Goal: Information Seeking & Learning: Learn about a topic

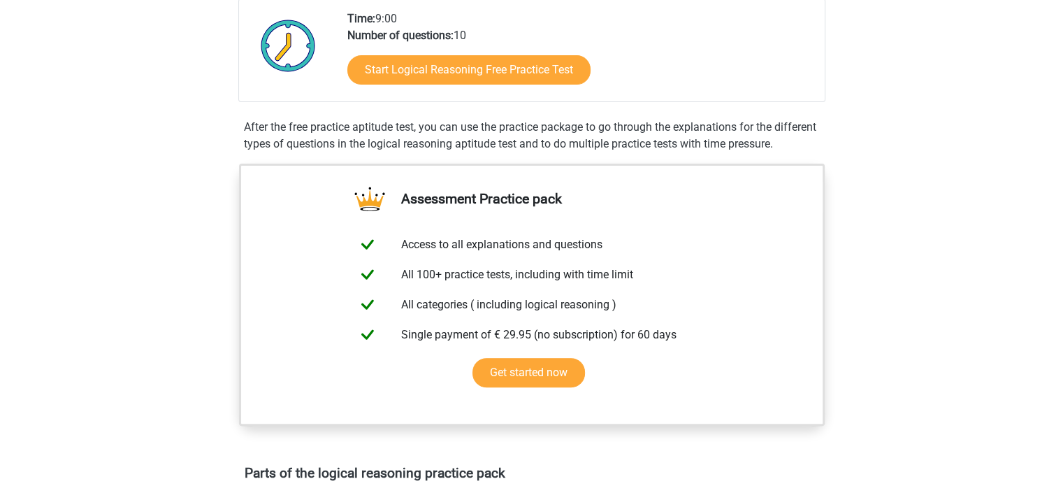
scroll to position [336, 0]
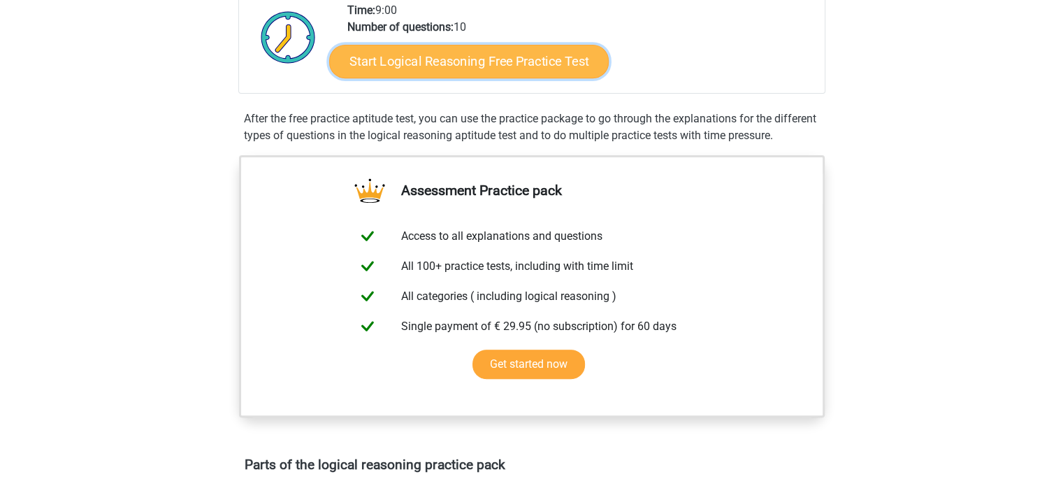
click at [499, 62] on link "Start Logical Reasoning Free Practice Test" at bounding box center [469, 61] width 280 height 34
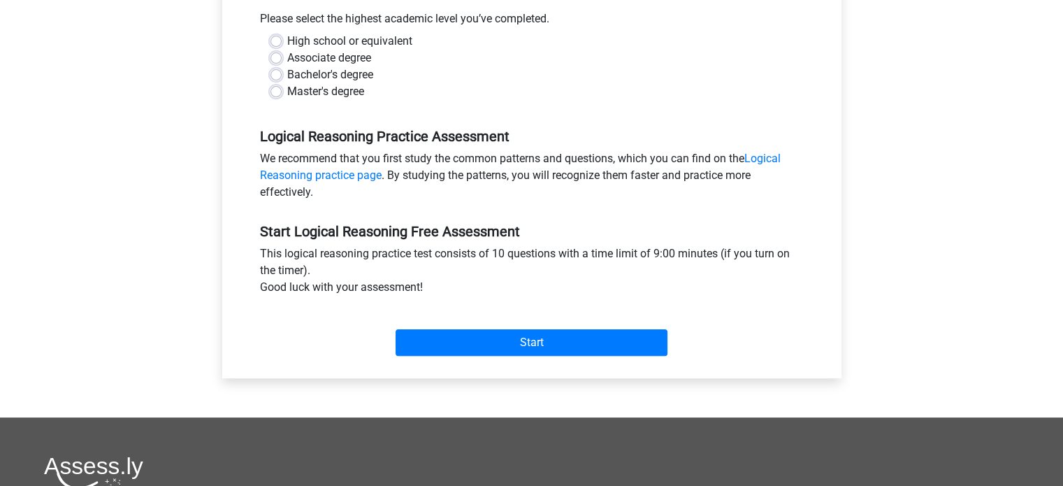
scroll to position [320, 0]
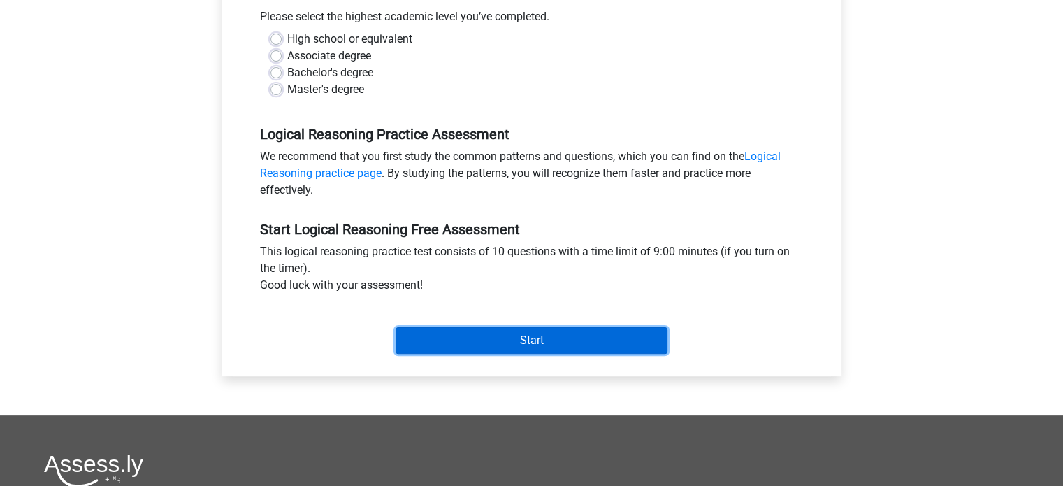
click at [606, 347] on input "Start" at bounding box center [532, 340] width 272 height 27
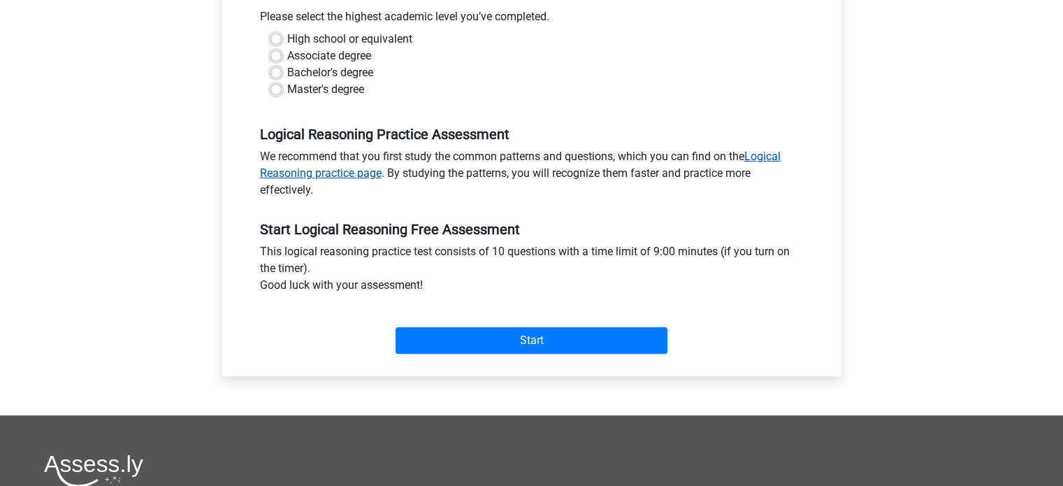
click at [775, 150] on link "Logical Reasoning practice page" at bounding box center [520, 165] width 521 height 30
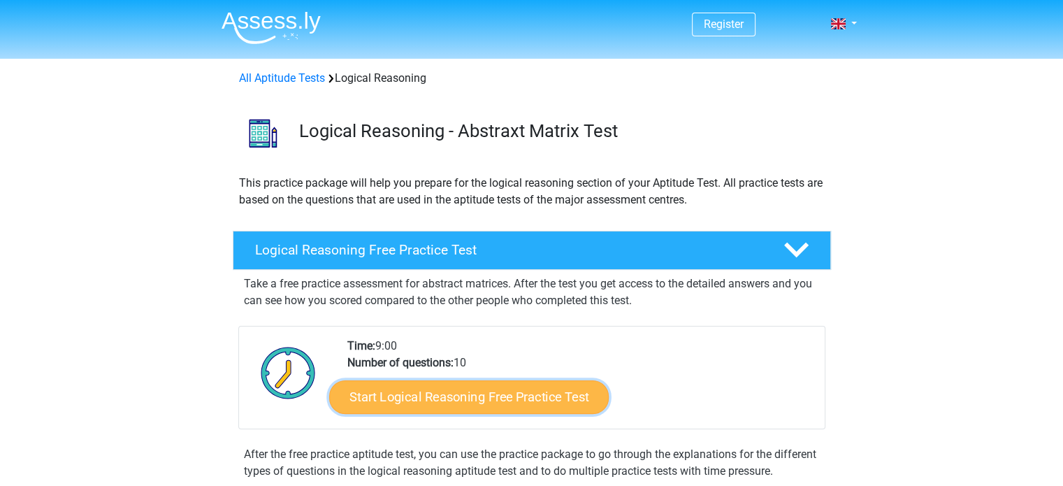
click at [568, 402] on link "Start Logical Reasoning Free Practice Test" at bounding box center [469, 397] width 280 height 34
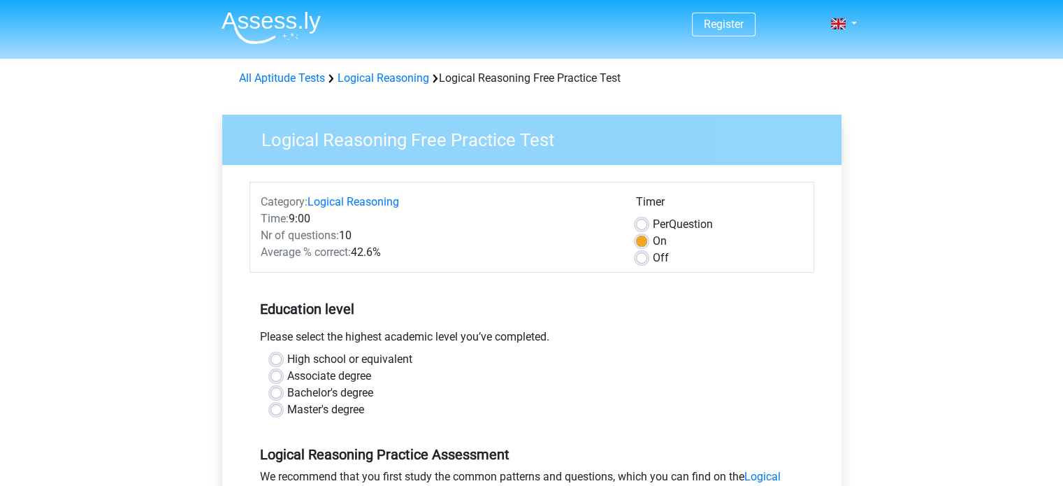
click at [287, 394] on label "Bachelor's degree" at bounding box center [330, 393] width 86 height 17
click at [275, 394] on input "Bachelor's degree" at bounding box center [276, 392] width 11 height 14
radio input "true"
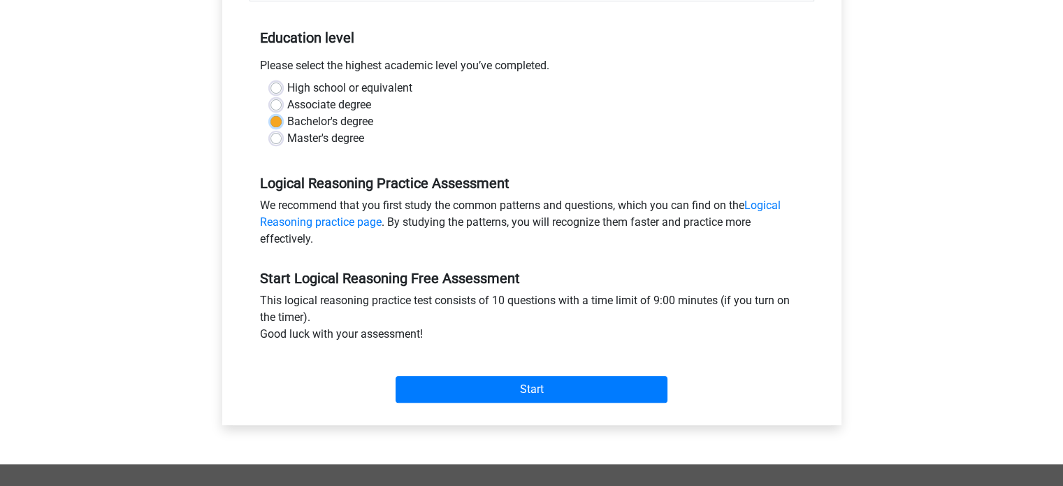
scroll to position [313, 0]
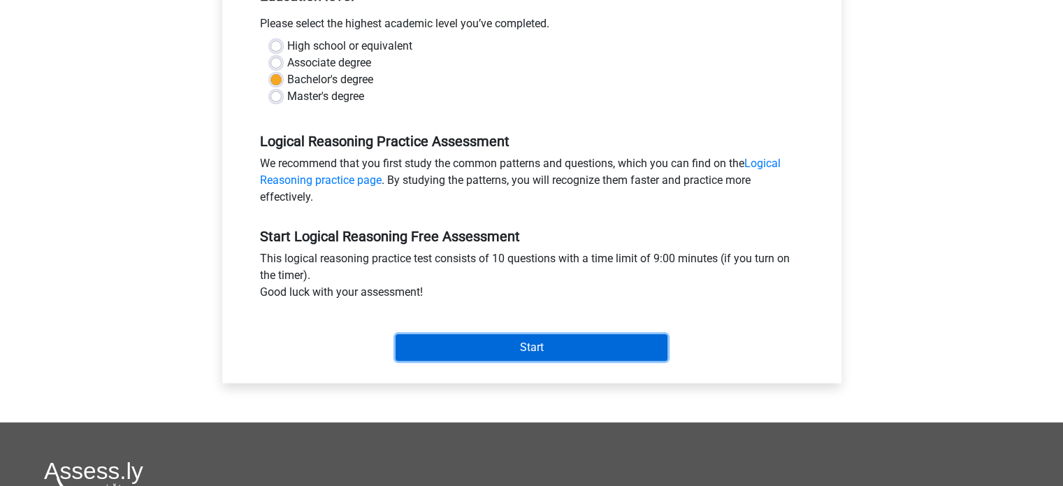
click at [531, 338] on input "Start" at bounding box center [532, 347] width 272 height 27
